Goal: Check status: Check status

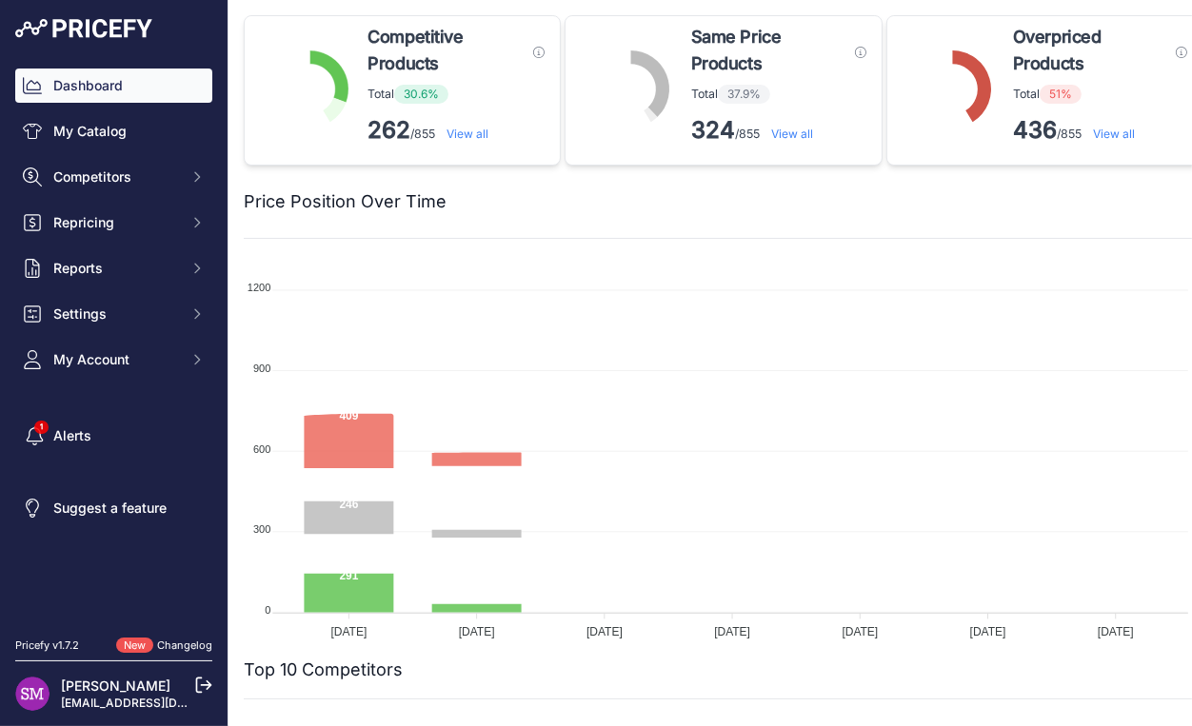
scroll to position [362, 0]
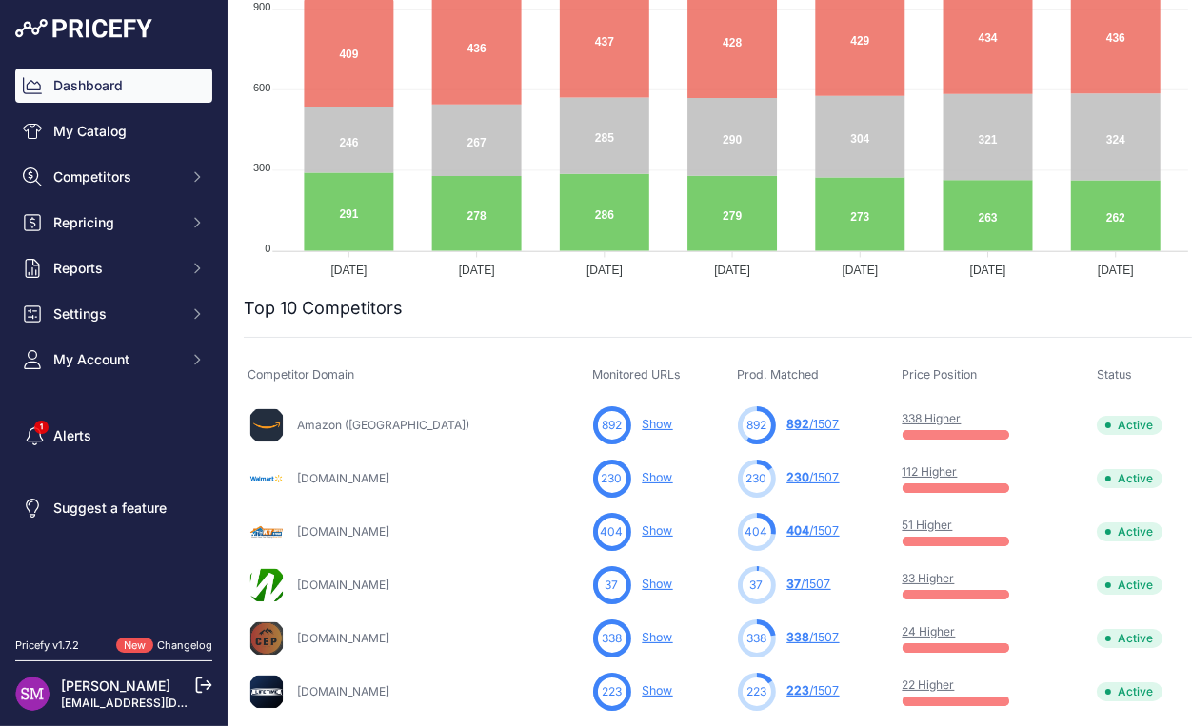
click at [913, 630] on link "24 Higher" at bounding box center [928, 631] width 53 height 14
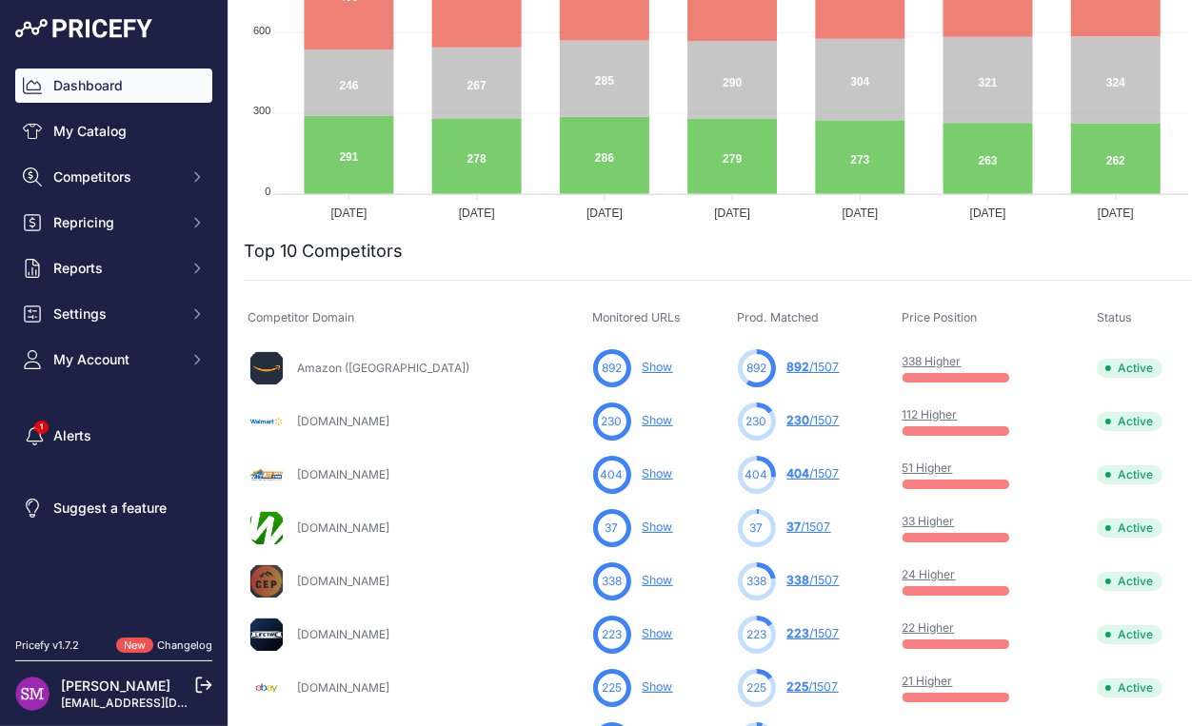
scroll to position [586, 0]
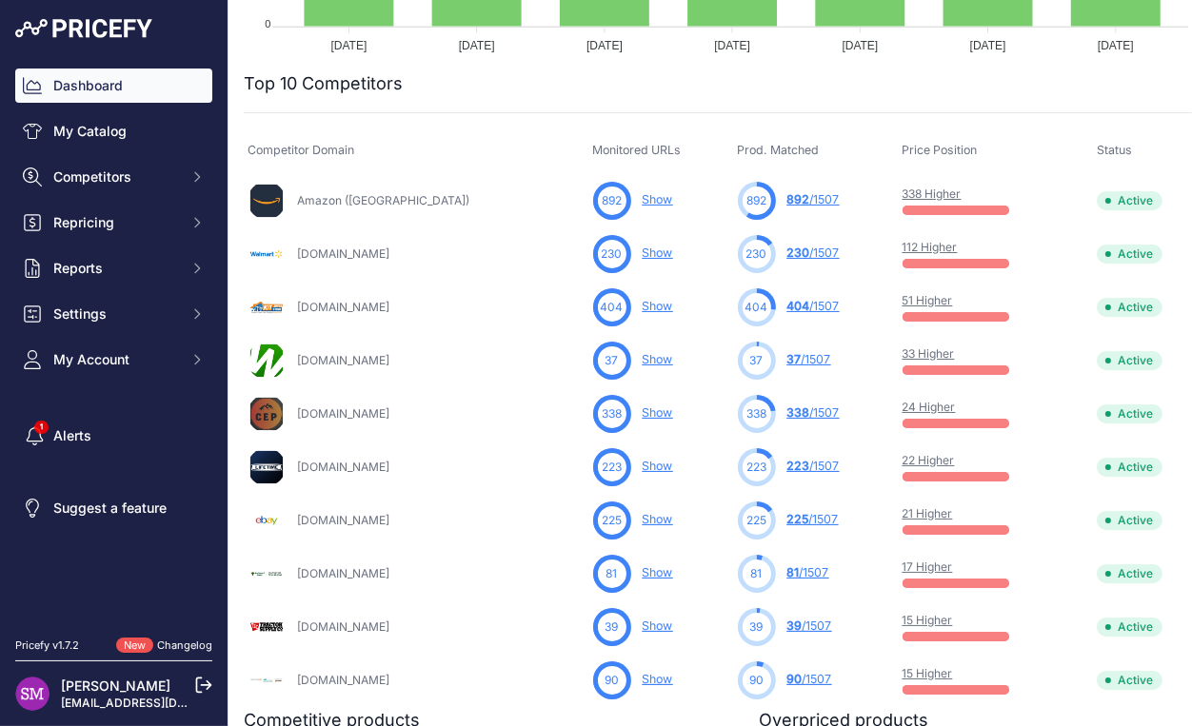
click at [912, 463] on link "22 Higher" at bounding box center [928, 460] width 52 height 14
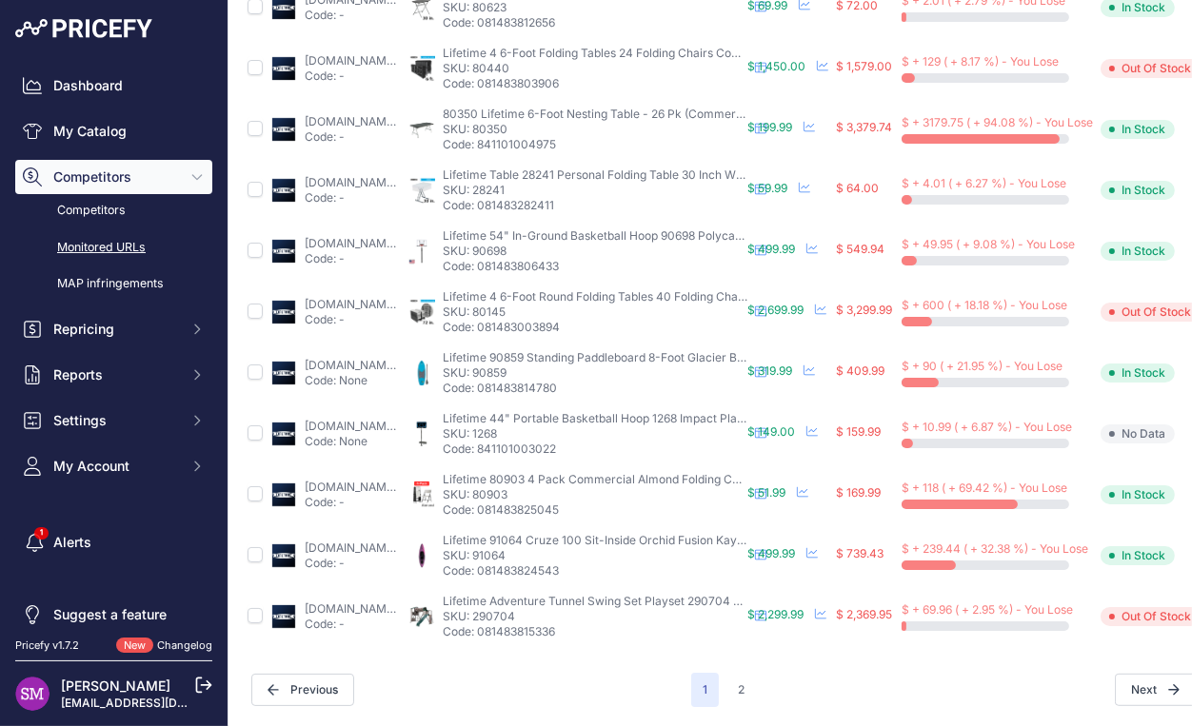
scroll to position [843, 244]
